Goal: Information Seeking & Learning: Learn about a topic

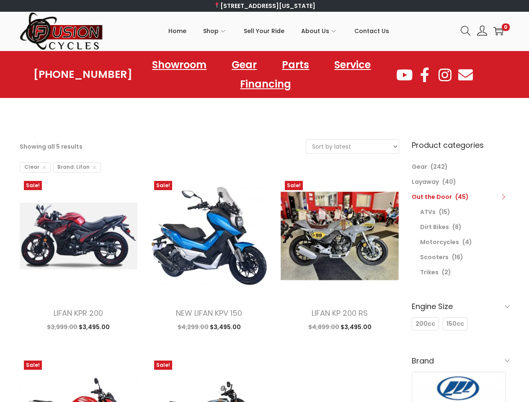
click at [466, 31] on icon at bounding box center [466, 31] width 10 height 10
click at [34, 168] on span "Clear" at bounding box center [35, 168] width 31 height 10
click at [74, 168] on div "Filter Showing all 5 results Sort by popularity Sort by latest Sort by price: l…" at bounding box center [216, 353] width 392 height 426
select select "date"
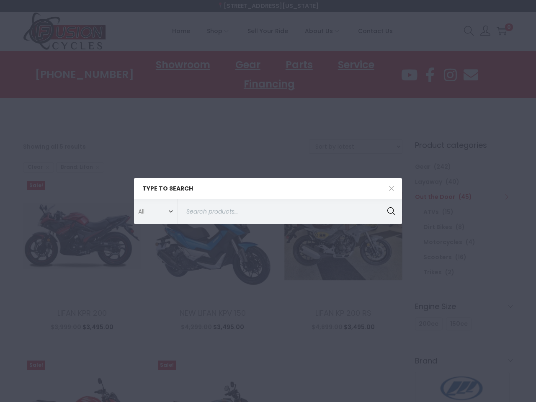
click at [129, 348] on ul "Sale! LIFAN KPR 200 $ 3,999.00 Original price was: $3,999.00. $ 3,495.00 Curren…" at bounding box center [213, 356] width 380 height 359
click at [260, 348] on div "Type to search All ATVs ATVs Covers Dirt Bikes Dirt Bikes Gear Gloves Helmets L…" at bounding box center [268, 201] width 536 height 402
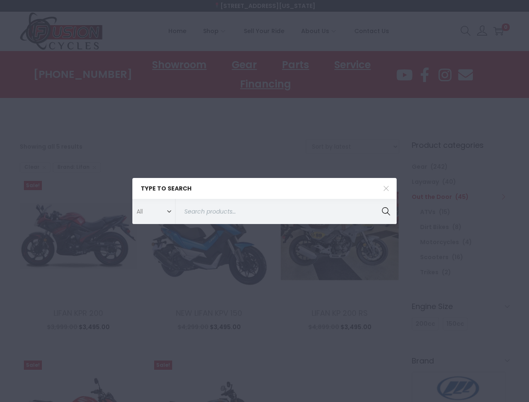
click at [504, 197] on icon at bounding box center [504, 197] width 6 height 6
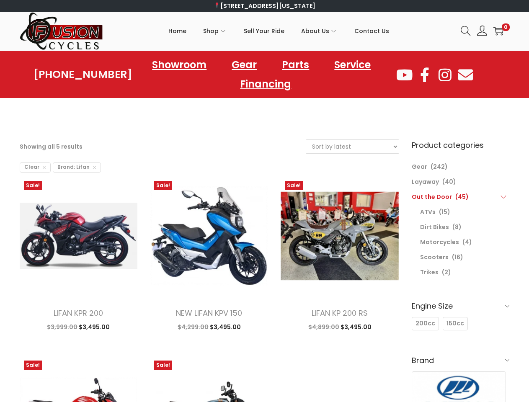
click at [461, 351] on h6 "Brand" at bounding box center [461, 361] width 98 height 20
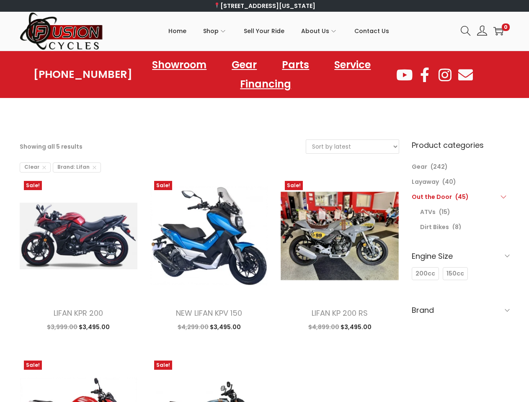
click at [425, 324] on img at bounding box center [459, 344] width 94 height 44
